Goal: Use online tool/utility: Utilize a website feature to perform a specific function

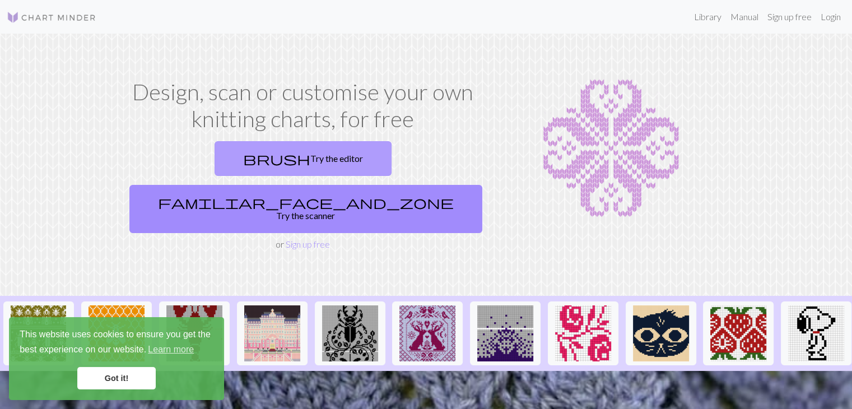
click at [214, 167] on link "brush Try the editor" at bounding box center [302, 158] width 177 height 35
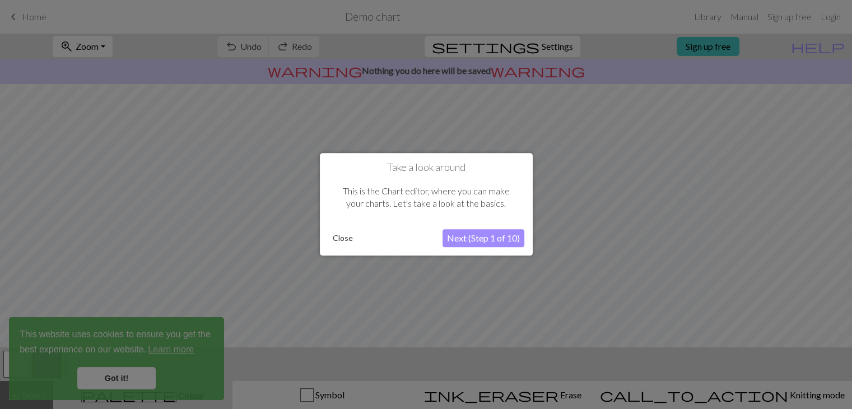
click at [466, 242] on button "Next (Step 1 of 10)" at bounding box center [483, 239] width 82 height 18
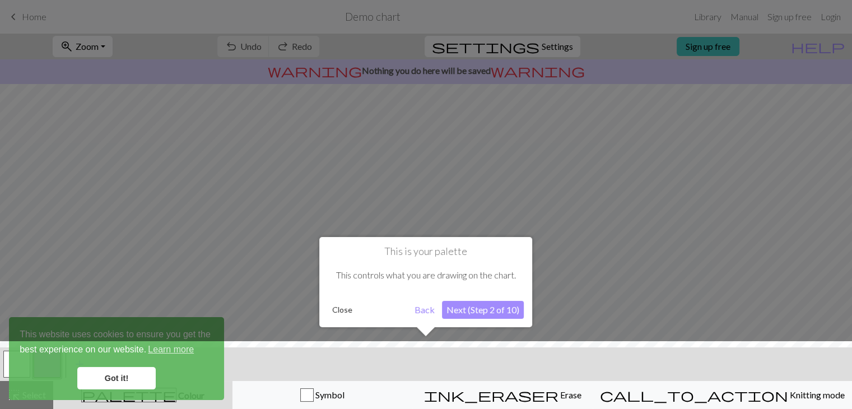
click at [465, 312] on button "Next (Step 2 of 10)" at bounding box center [483, 310] width 82 height 18
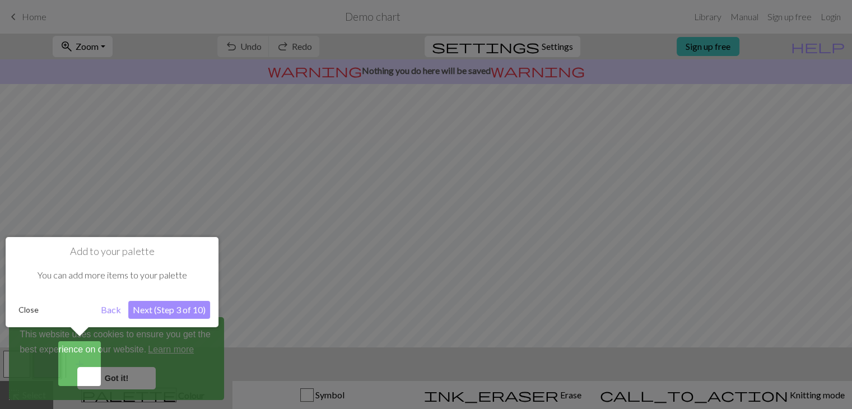
click at [146, 308] on button "Next (Step 3 of 10)" at bounding box center [169, 310] width 82 height 18
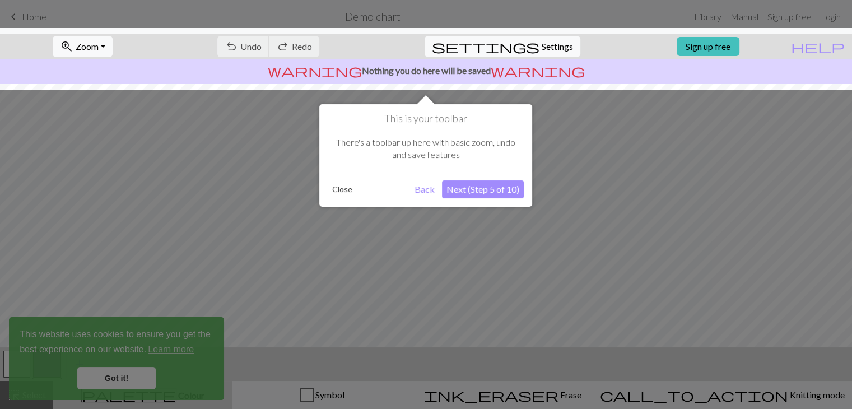
click at [479, 186] on button "Next (Step 5 of 10)" at bounding box center [483, 189] width 82 height 18
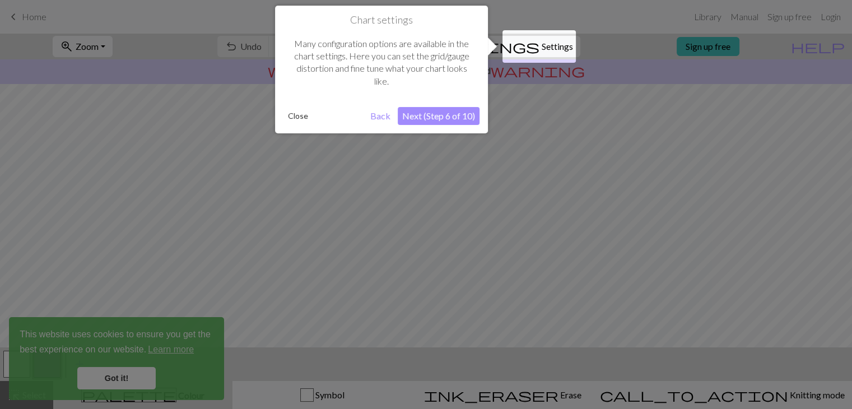
click at [419, 120] on button "Next (Step 6 of 10)" at bounding box center [439, 116] width 82 height 18
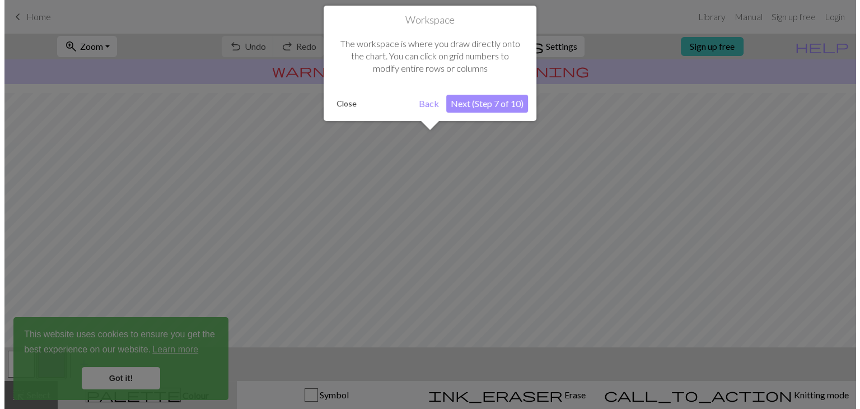
scroll to position [67, 0]
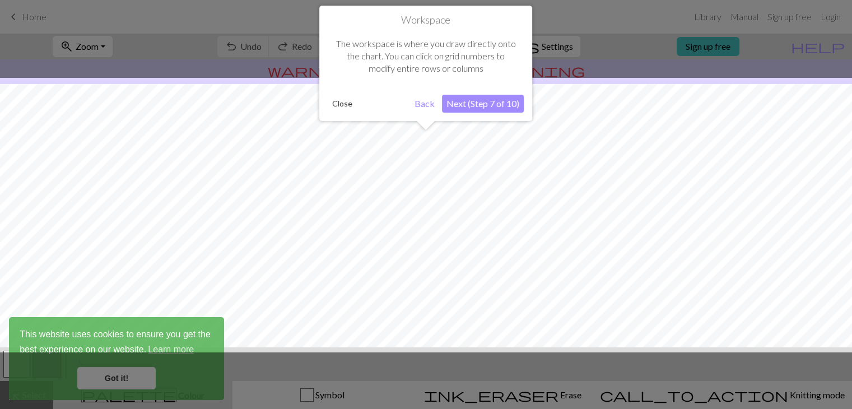
click at [462, 101] on button "Next (Step 7 of 10)" at bounding box center [483, 104] width 82 height 18
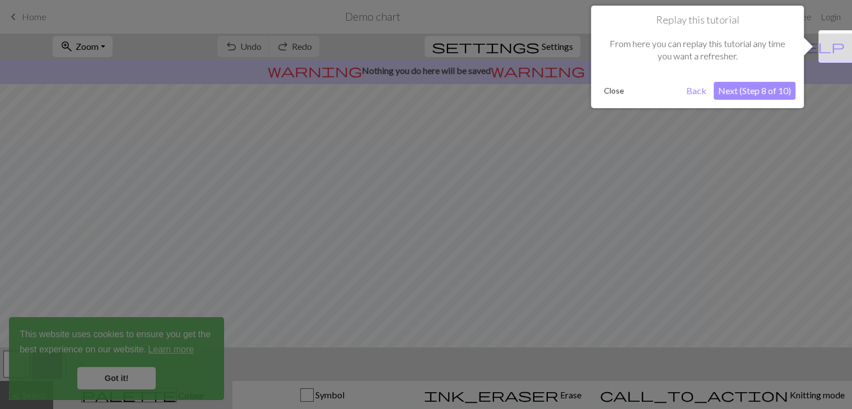
click at [740, 95] on button "Next (Step 8 of 10)" at bounding box center [754, 91] width 82 height 18
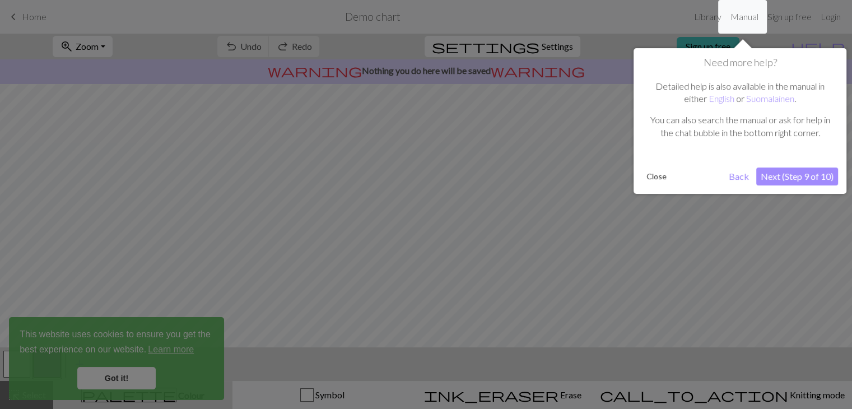
click at [770, 174] on button "Next (Step 9 of 10)" at bounding box center [797, 176] width 82 height 18
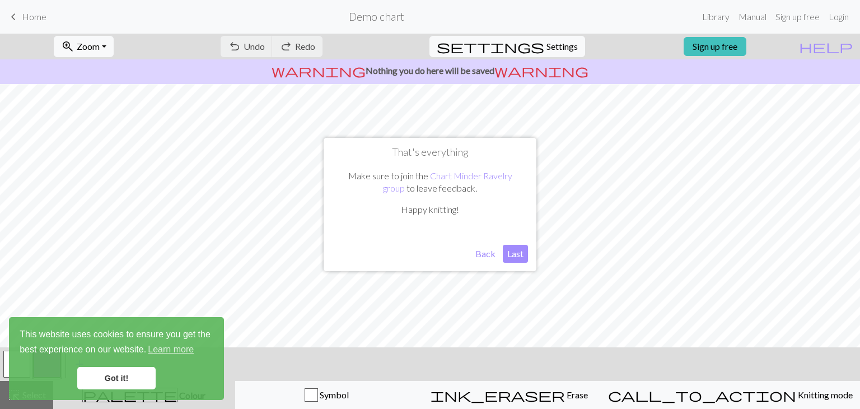
click at [510, 253] on button "Last" at bounding box center [515, 254] width 25 height 18
click at [119, 383] on link "Got it!" at bounding box center [116, 378] width 78 height 22
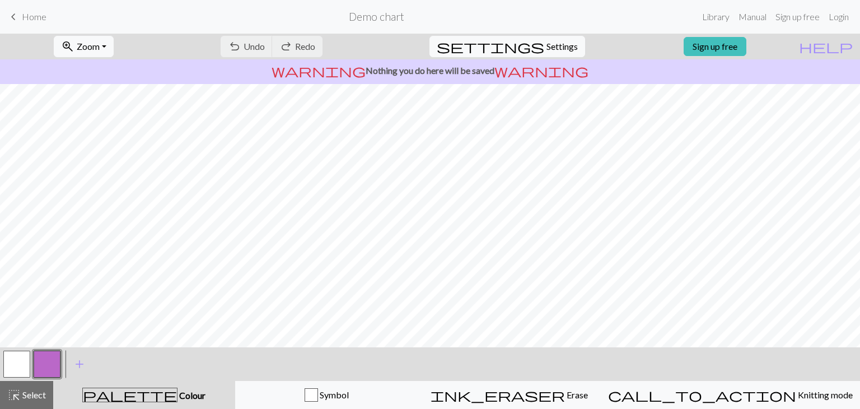
drag, startPoint x: 291, startPoint y: 38, endPoint x: 289, endPoint y: 44, distance: 6.6
click at [289, 44] on div "undo Undo Undo redo Redo Redo" at bounding box center [271, 47] width 119 height 26
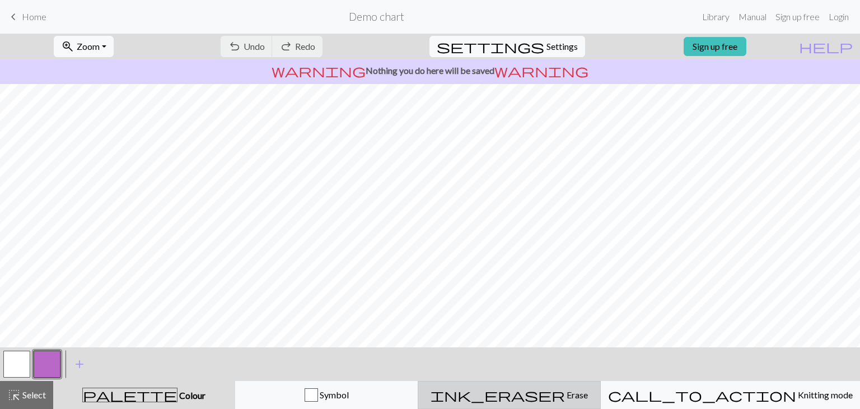
click at [542, 401] on span "ink_eraser" at bounding box center [498, 395] width 134 height 16
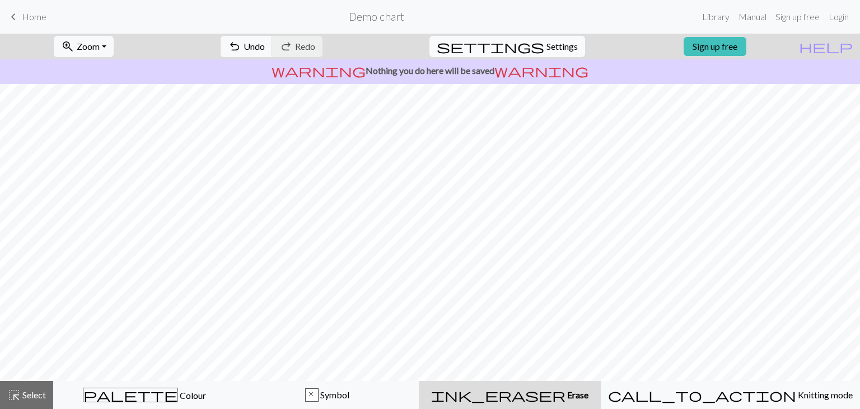
click at [531, 46] on span "settings" at bounding box center [491, 47] width 108 height 16
select select "aran"
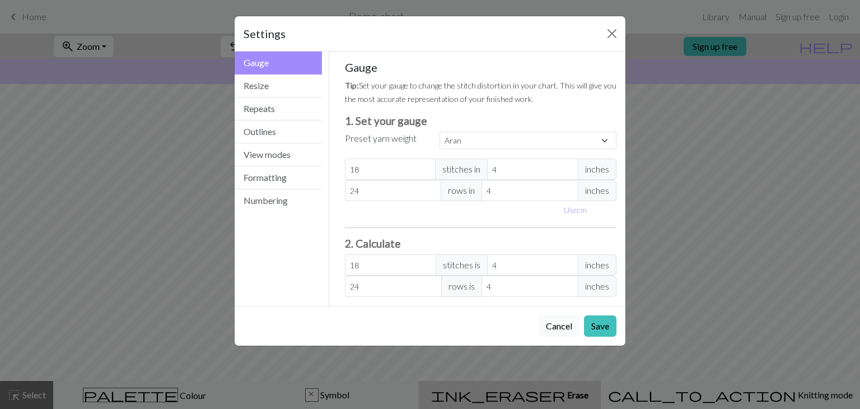
click at [549, 328] on button "Cancel" at bounding box center [559, 325] width 41 height 21
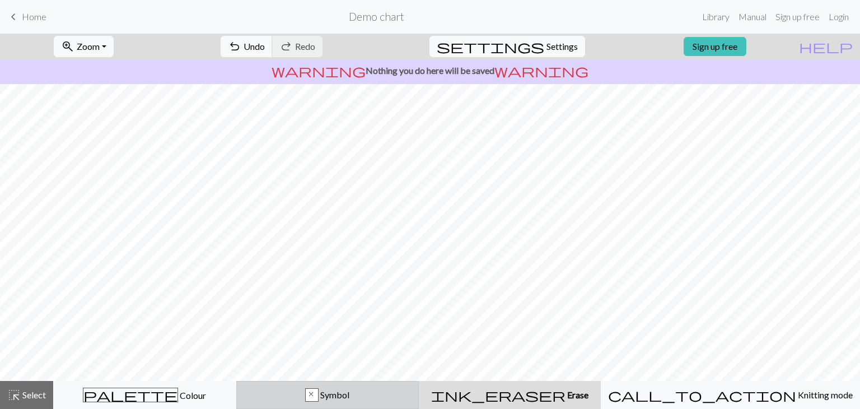
click at [349, 399] on span "Symbol" at bounding box center [334, 394] width 31 height 11
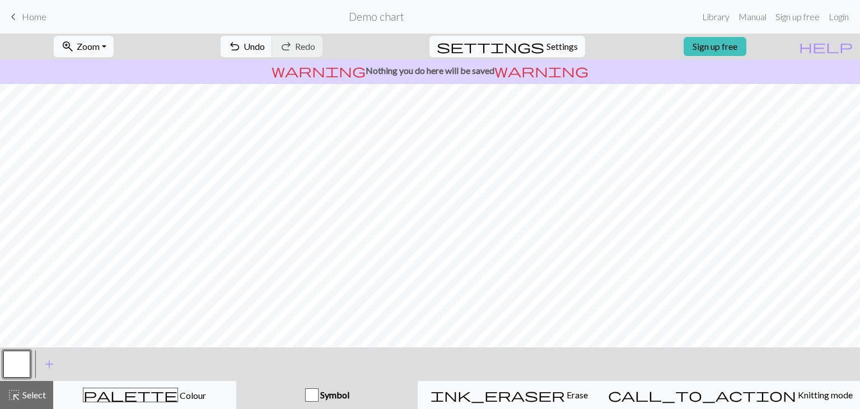
click at [348, 397] on span "Symbol" at bounding box center [334, 394] width 31 height 11
click at [591, 394] on div "ink_eraser Erase Erase" at bounding box center [509, 394] width 169 height 13
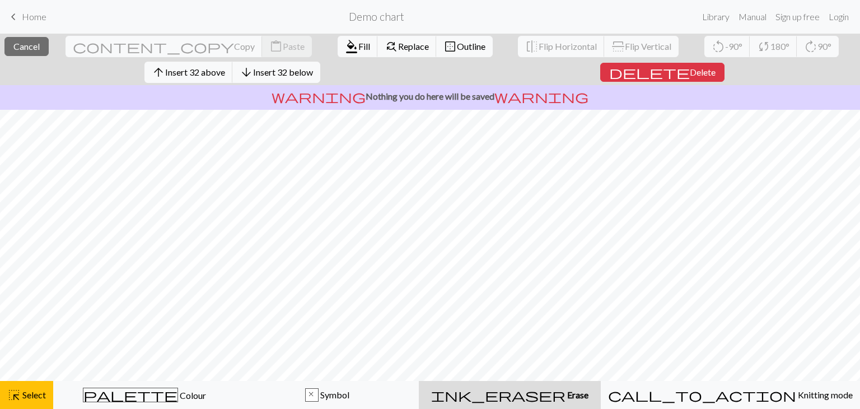
click at [582, 397] on div "ink_eraser Erase Erase" at bounding box center [510, 394] width 169 height 13
click at [668, 75] on span "delete" at bounding box center [649, 72] width 81 height 16
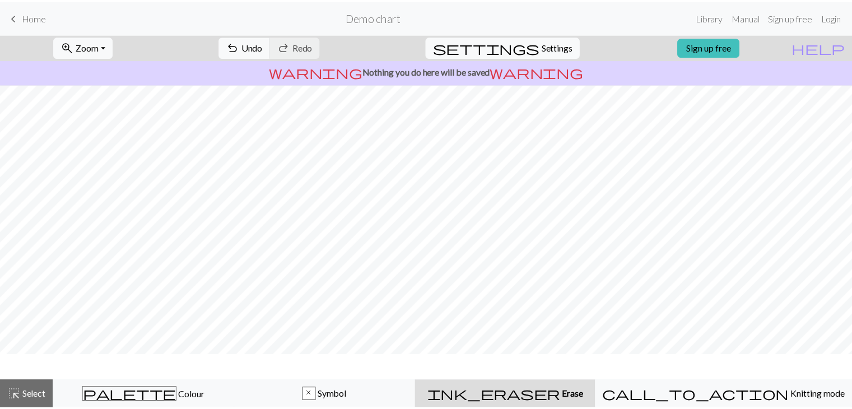
scroll to position [0, 0]
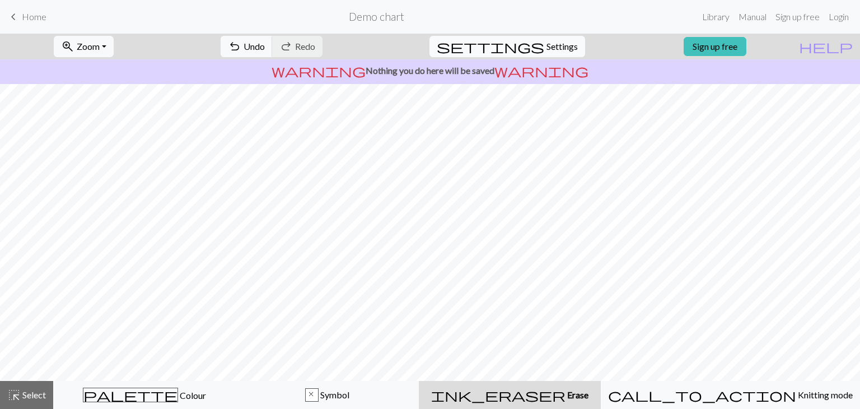
click at [533, 53] on span "settings" at bounding box center [491, 47] width 108 height 16
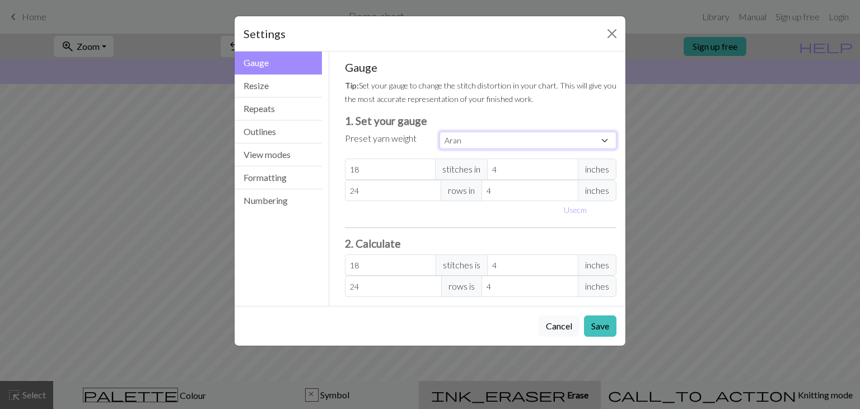
click at [478, 142] on select "Custom Square Lace Light Fingering Fingering Sport Double knit Worsted Aran Bul…" at bounding box center [528, 140] width 177 height 17
select select "superbulky"
click at [440, 132] on select "Custom Square Lace Light Fingering Fingering Sport Double knit Worsted Aran Bul…" at bounding box center [528, 140] width 177 height 17
type input "8"
type input "15"
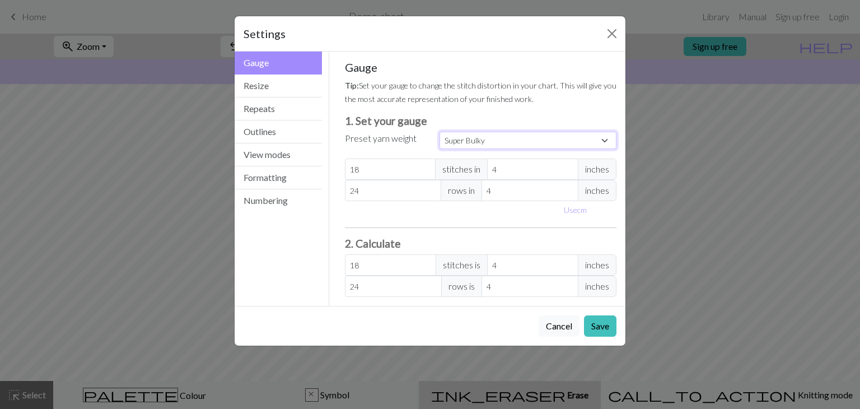
type input "8"
type input "15"
click at [287, 88] on button "Resize" at bounding box center [278, 85] width 87 height 23
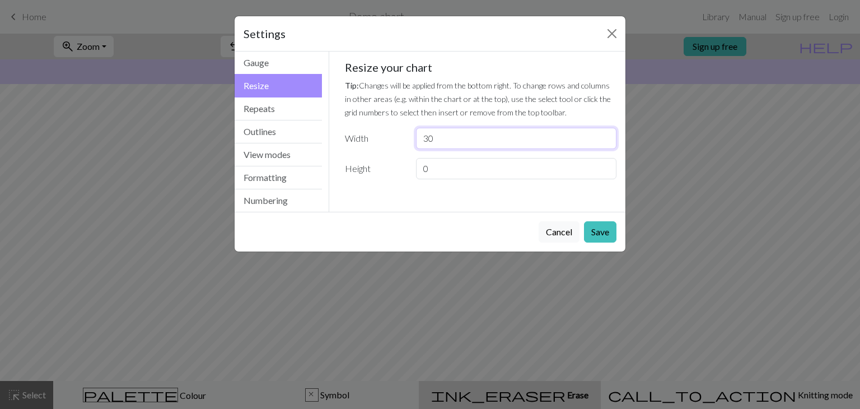
click at [441, 135] on input "30" at bounding box center [516, 138] width 200 height 21
type input "3"
type input "97"
click at [441, 167] on input "0" at bounding box center [516, 168] width 200 height 21
type input "0"
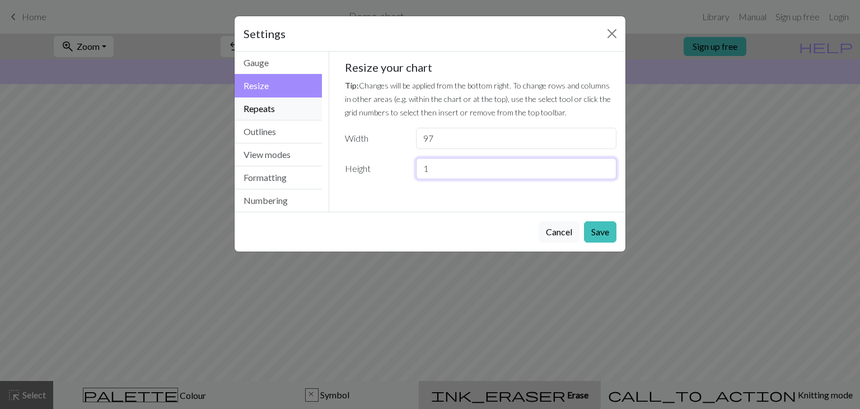
type input "1"
click at [278, 109] on button "Repeats" at bounding box center [278, 108] width 87 height 23
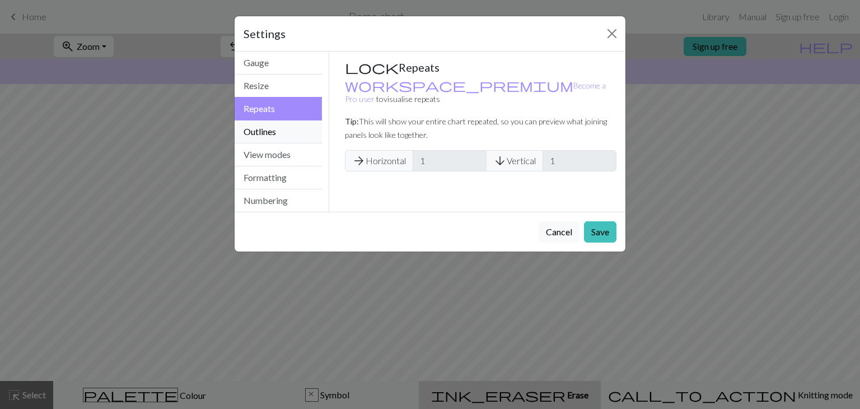
click at [278, 127] on button "Outlines" at bounding box center [278, 131] width 87 height 23
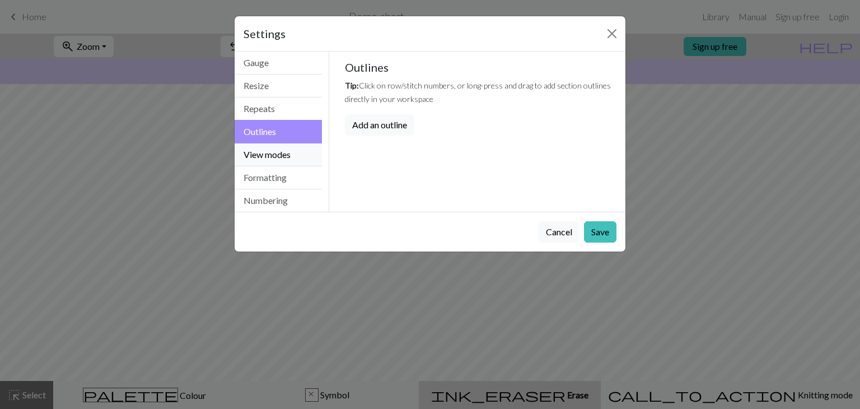
click at [278, 152] on button "View modes" at bounding box center [278, 154] width 87 height 23
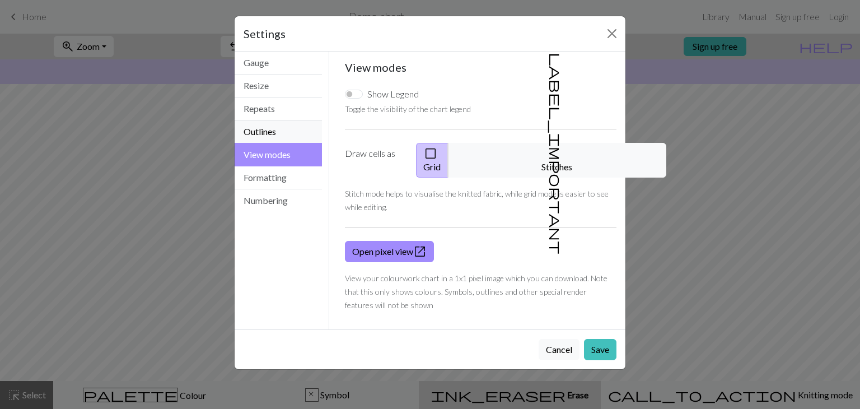
click at [275, 130] on button "Outlines" at bounding box center [278, 131] width 87 height 23
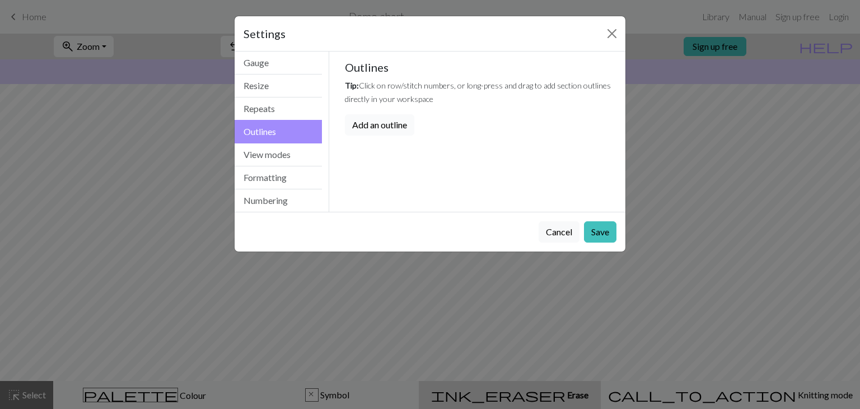
click at [354, 122] on button "Add an outline" at bounding box center [379, 124] width 69 height 21
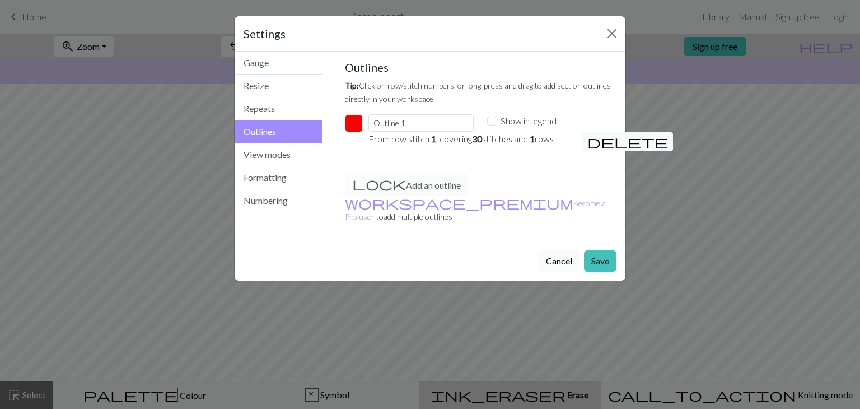
click at [551, 250] on button "Cancel" at bounding box center [559, 260] width 41 height 21
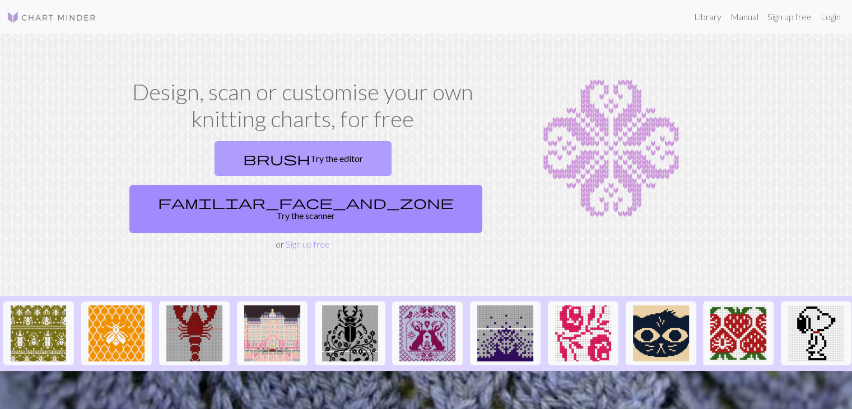
click at [243, 159] on span "brush" at bounding box center [276, 159] width 67 height 16
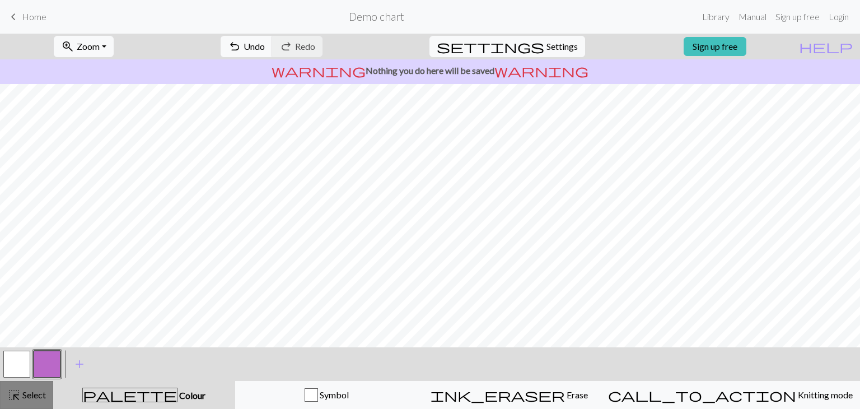
click at [24, 395] on span "Select" at bounding box center [33, 394] width 25 height 11
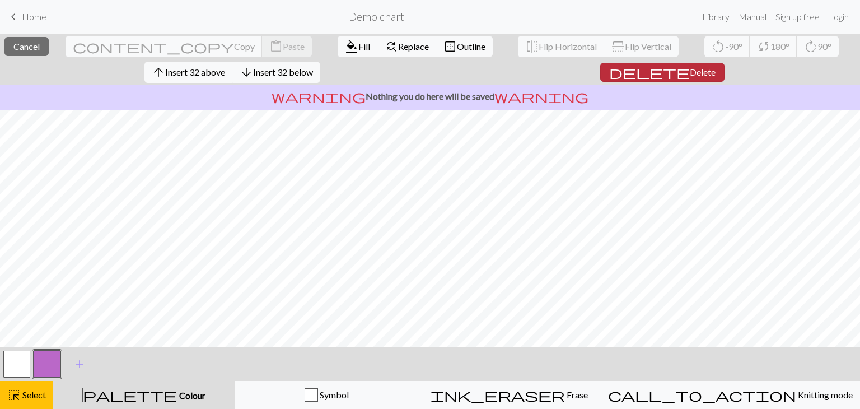
click at [670, 72] on span "delete" at bounding box center [649, 72] width 81 height 16
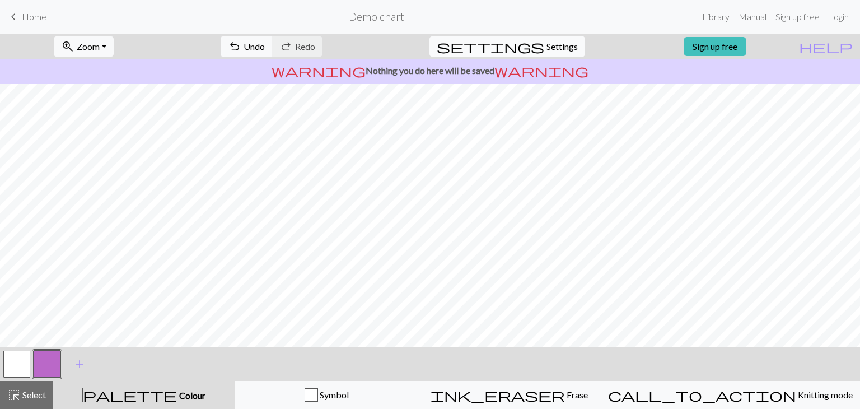
click at [551, 53] on span "Settings" at bounding box center [562, 46] width 31 height 13
select select "aran"
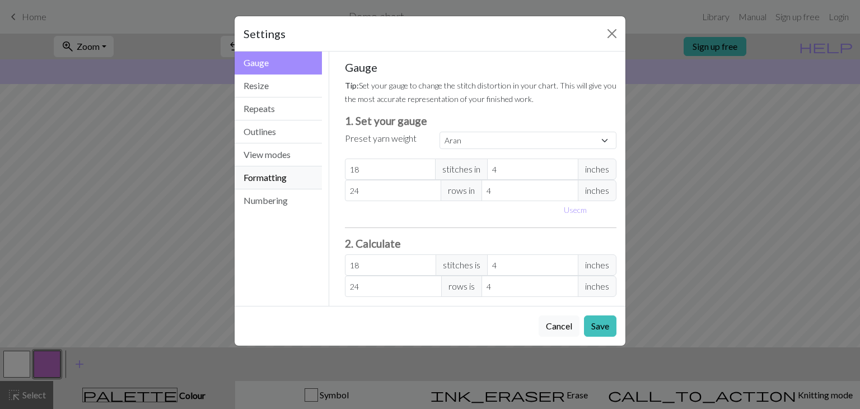
click at [281, 181] on button "Formatting" at bounding box center [278, 177] width 87 height 23
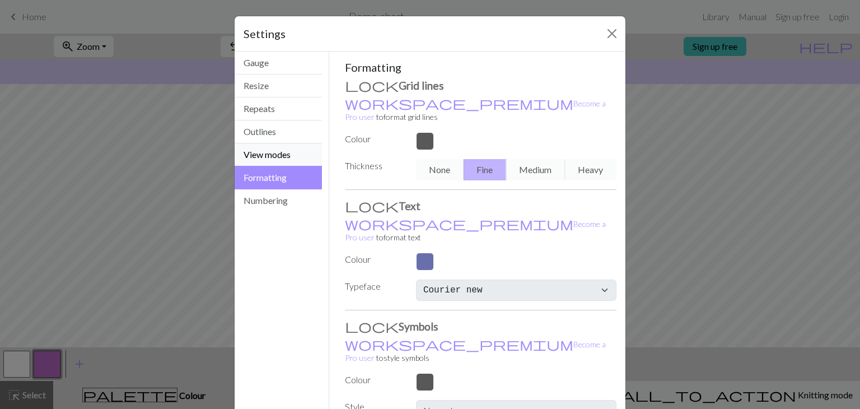
click at [279, 156] on button "View modes" at bounding box center [278, 154] width 87 height 23
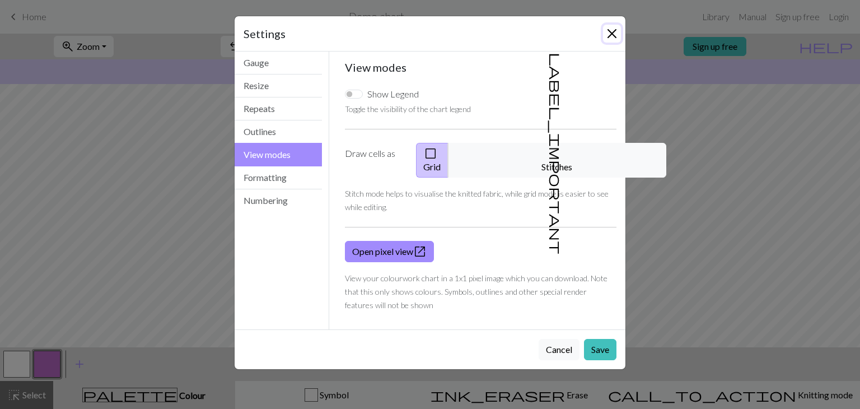
click at [614, 36] on button "Close" at bounding box center [612, 34] width 18 height 18
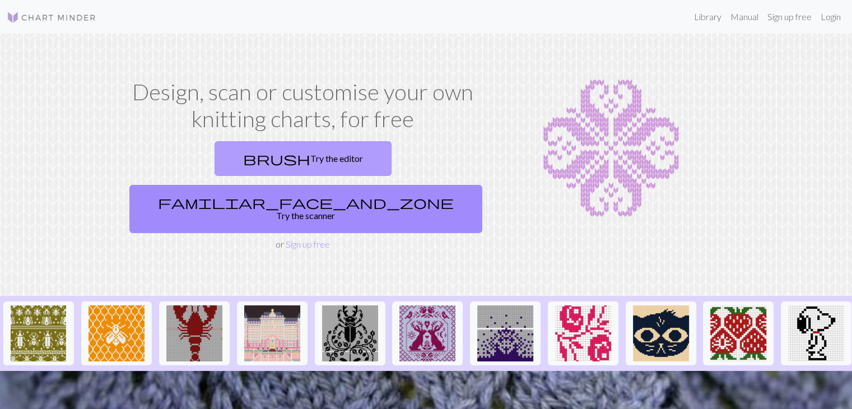
click at [231, 147] on link "brush Try the editor" at bounding box center [302, 158] width 177 height 35
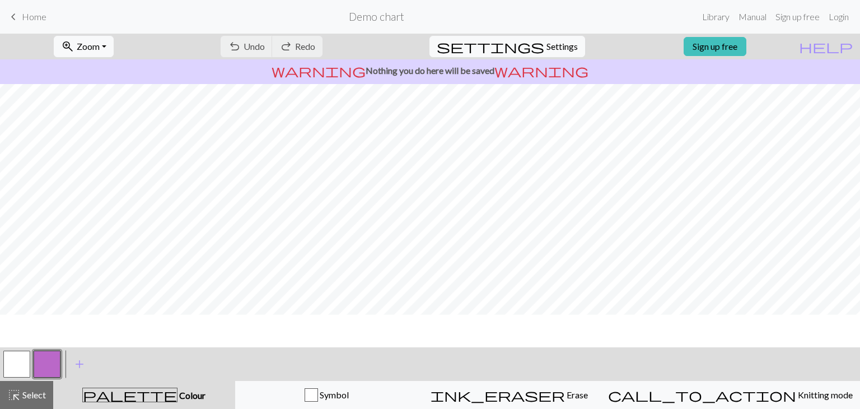
scroll to position [113, 0]
click at [30, 395] on span "Select" at bounding box center [33, 394] width 25 height 11
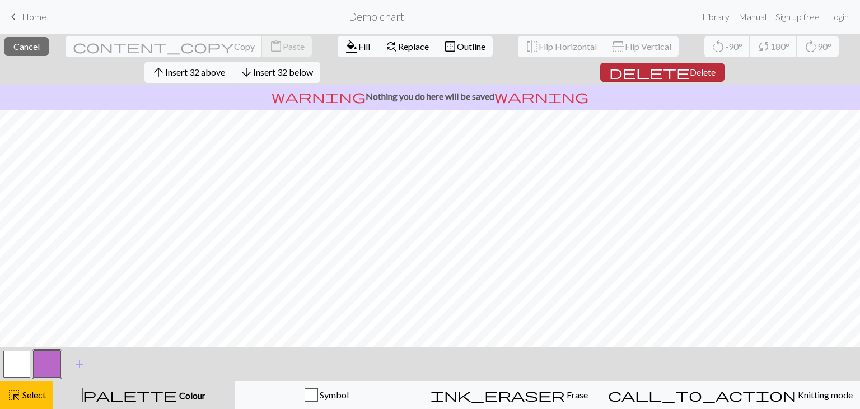
click at [670, 70] on span "delete" at bounding box center [649, 72] width 81 height 16
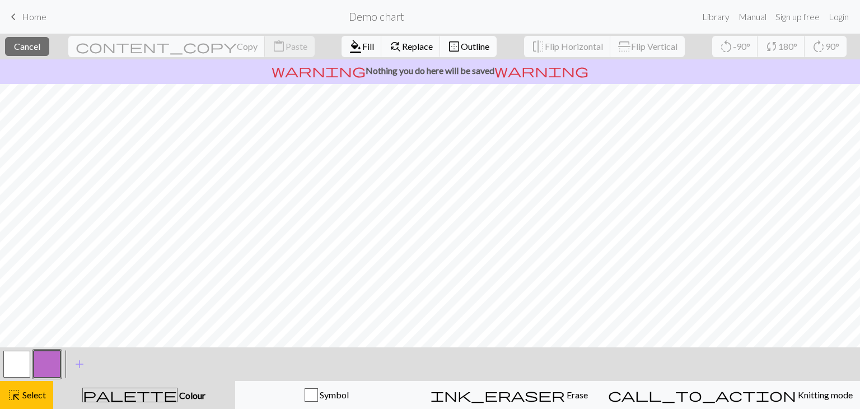
click at [440, 38] on button "border_outer Outline" at bounding box center [468, 46] width 57 height 21
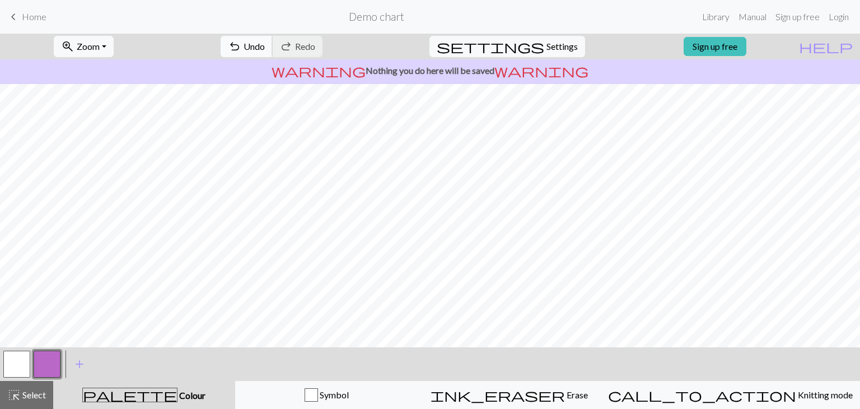
click at [273, 53] on button "undo Undo Undo" at bounding box center [247, 46] width 52 height 21
click at [297, 53] on div "undo Undo Undo redo Redo Redo" at bounding box center [271, 47] width 119 height 26
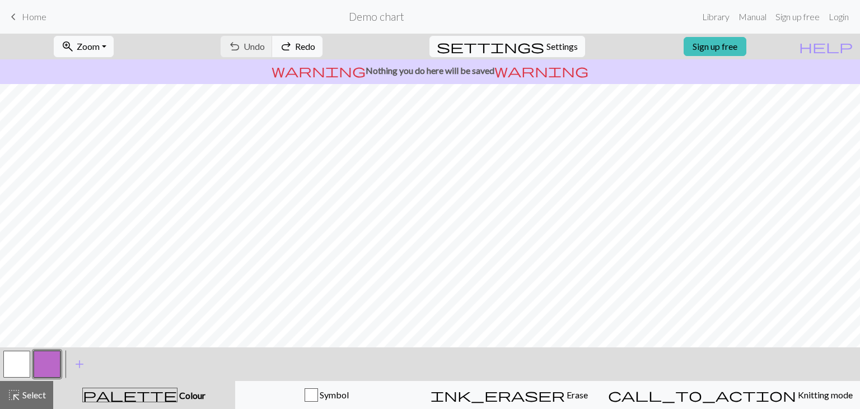
click at [373, 18] on h2 "Demo chart" at bounding box center [376, 16] width 55 height 13
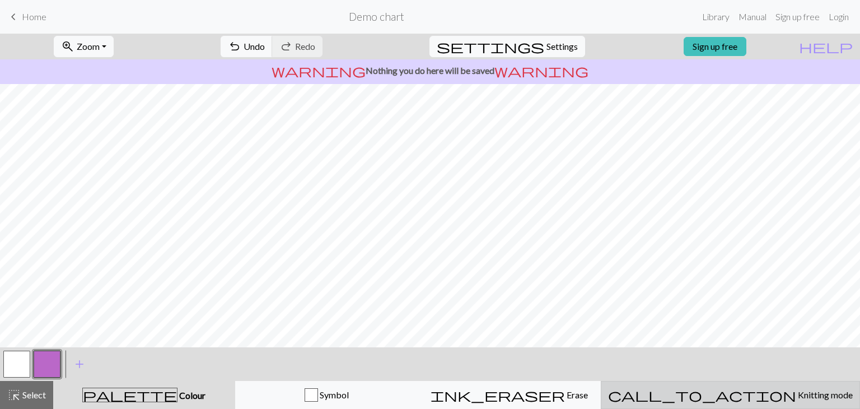
click at [741, 404] on button "call_to_action Knitting mode Knitting mode" at bounding box center [730, 395] width 259 height 28
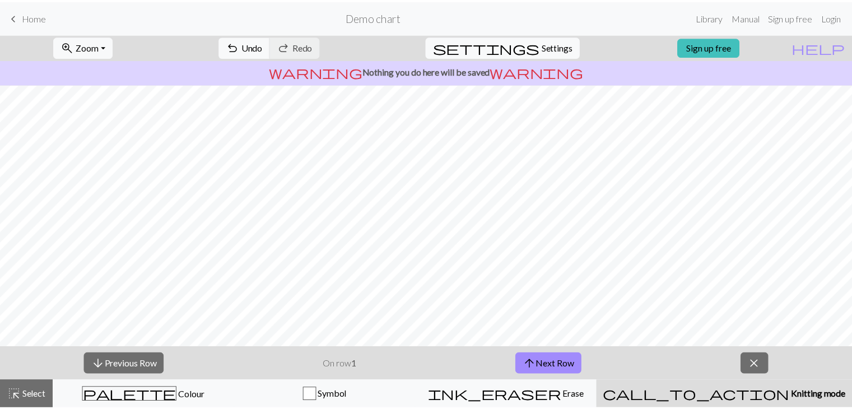
scroll to position [74, 0]
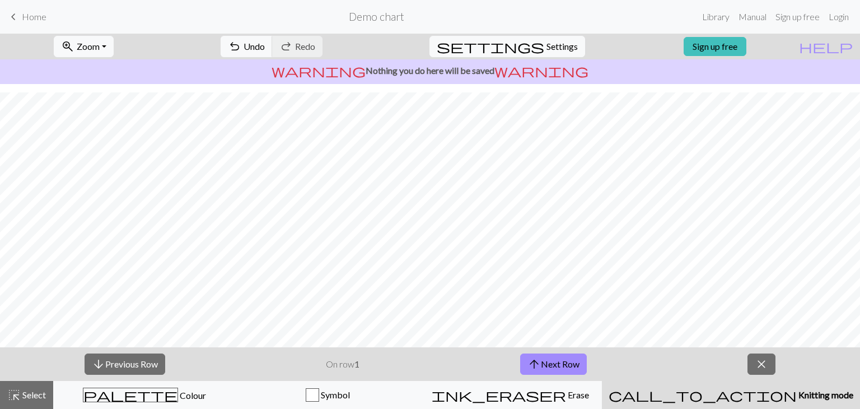
click at [27, 9] on link "keyboard_arrow_left Home" at bounding box center [27, 16] width 40 height 19
